Goal: Task Accomplishment & Management: Complete application form

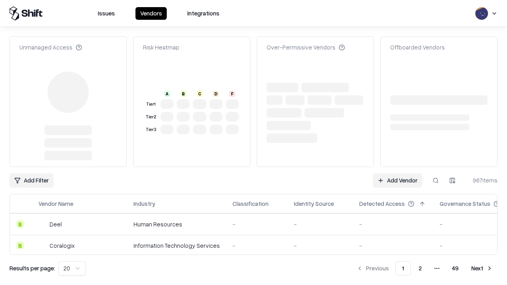
click at [397, 173] on link "Add Vendor" at bounding box center [398, 180] width 50 height 14
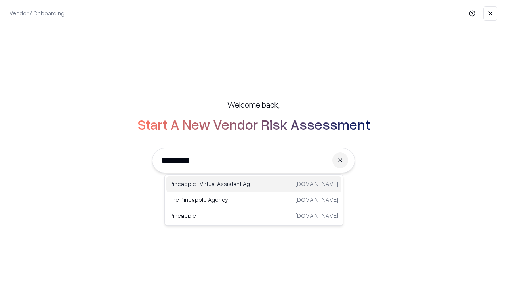
click at [254, 184] on div "Pineapple | Virtual Assistant Agency [DOMAIN_NAME]" at bounding box center [253, 184] width 175 height 16
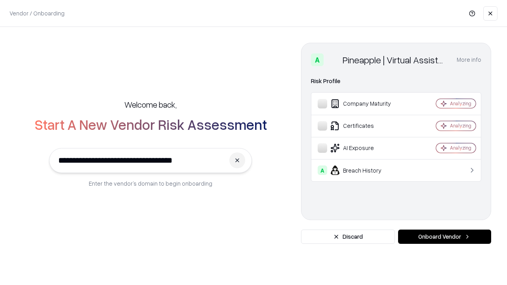
type input "**********"
click at [444, 237] on button "Onboard Vendor" at bounding box center [444, 237] width 93 height 14
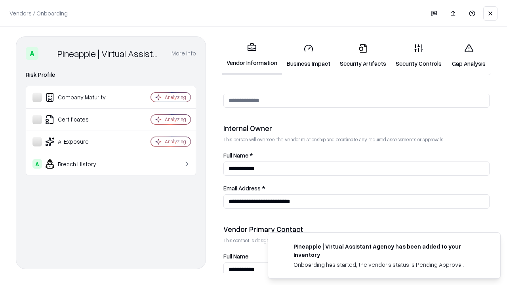
scroll to position [410, 0]
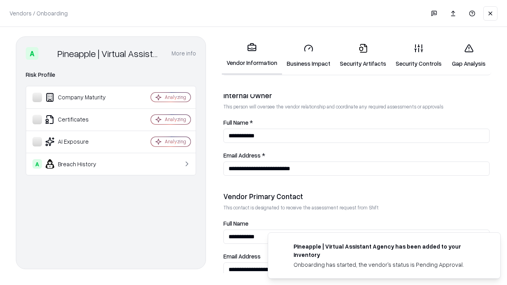
click at [363, 55] on link "Security Artifacts" at bounding box center [363, 55] width 56 height 37
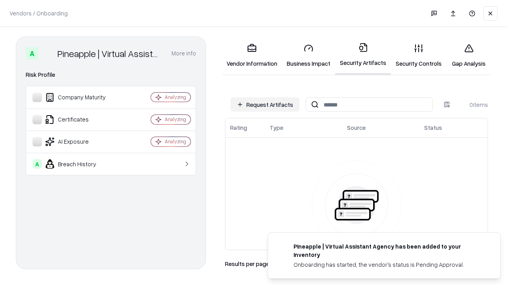
click at [265, 105] on button "Request Artifacts" at bounding box center [264, 104] width 69 height 14
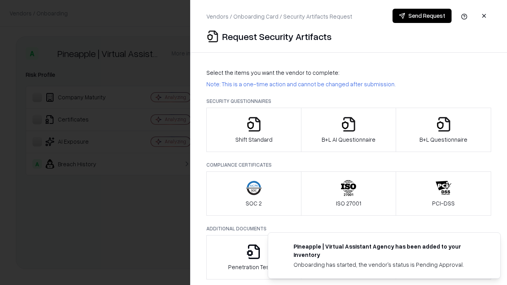
click at [443, 130] on icon "button" at bounding box center [444, 124] width 16 height 16
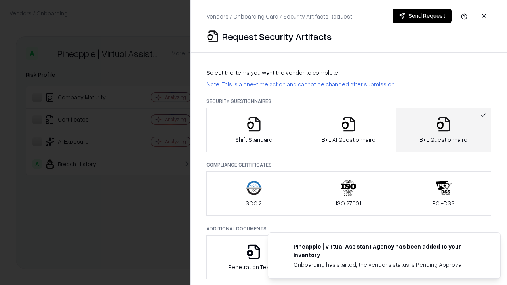
click at [348, 130] on icon "button" at bounding box center [349, 124] width 16 height 16
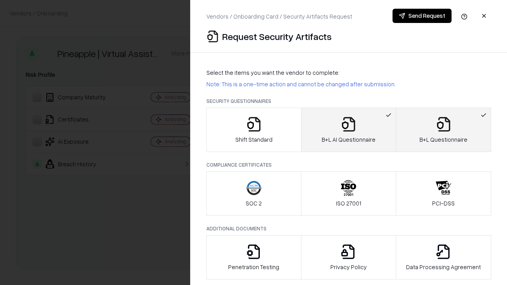
click at [422, 16] on button "Send Request" at bounding box center [421, 16] width 59 height 14
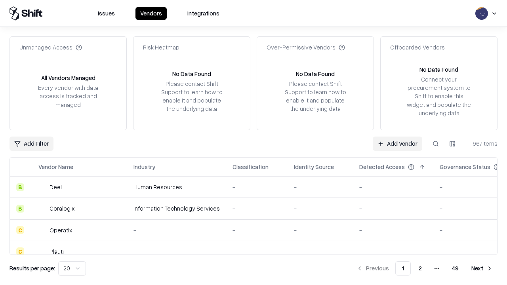
click at [436, 143] on button at bounding box center [435, 144] width 14 height 14
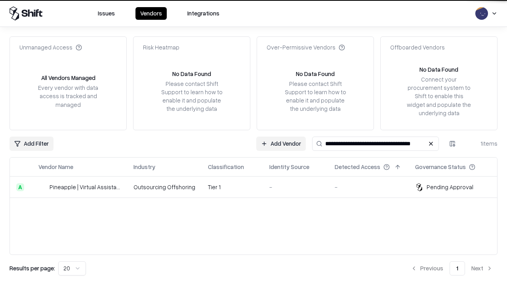
type input "**********"
click at [258, 187] on td "Tier 1" at bounding box center [232, 187] width 61 height 21
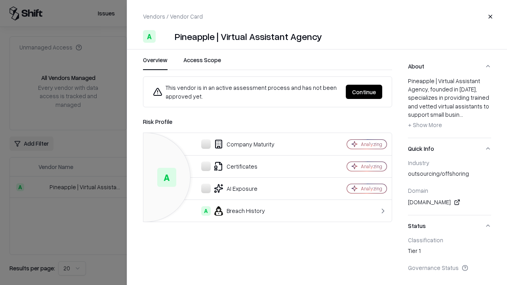
click at [364, 92] on button "Continue" at bounding box center [364, 92] width 36 height 14
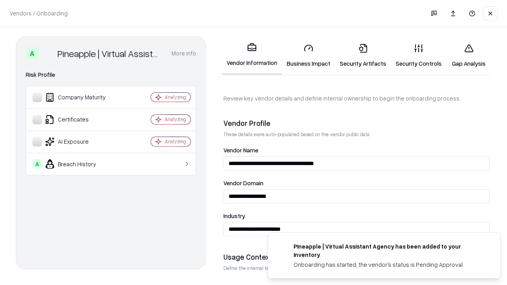
click at [363, 55] on link "Security Artifacts" at bounding box center [363, 55] width 56 height 37
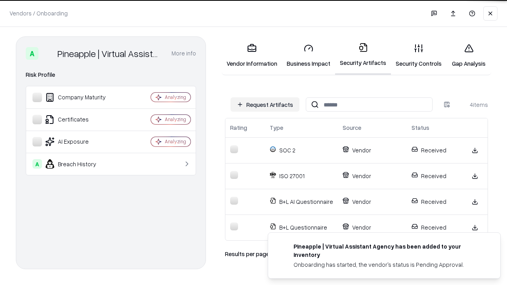
click at [468, 55] on link "Gap Analysis" at bounding box center [468, 55] width 45 height 37
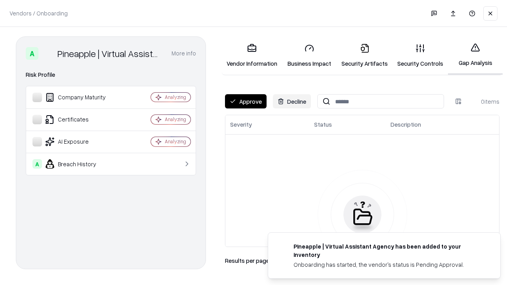
click at [246, 101] on button "Approve" at bounding box center [246, 101] width 42 height 14
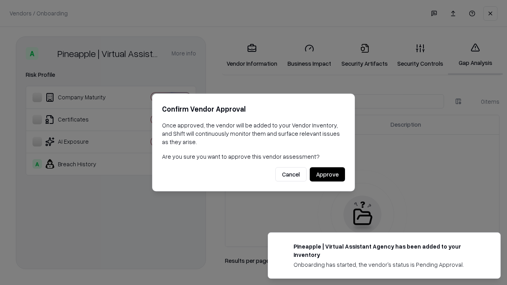
click at [327, 174] on button "Approve" at bounding box center [327, 175] width 35 height 14
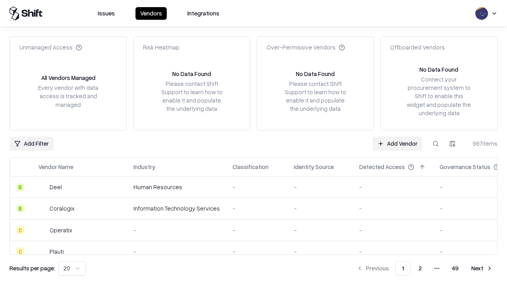
type input "**********"
click at [397, 143] on link "Add Vendor" at bounding box center [398, 144] width 50 height 14
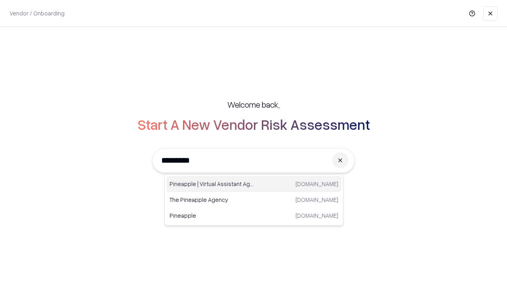
click at [254, 184] on div "Pineapple | Virtual Assistant Agency [DOMAIN_NAME]" at bounding box center [253, 184] width 175 height 16
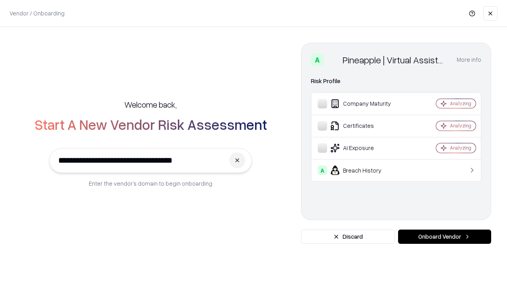
type input "**********"
click at [444, 237] on button "Onboard Vendor" at bounding box center [444, 237] width 93 height 14
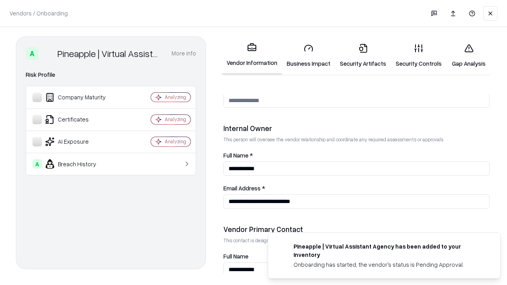
scroll to position [410, 0]
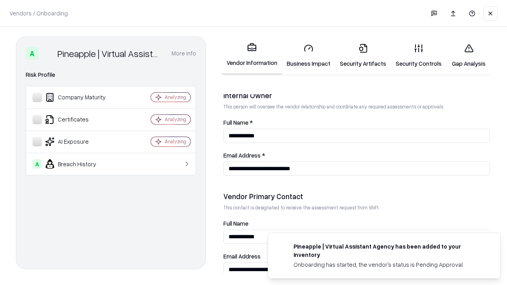
click at [468, 55] on link "Gap Analysis" at bounding box center [468, 55] width 45 height 37
